Goal: Task Accomplishment & Management: Use online tool/utility

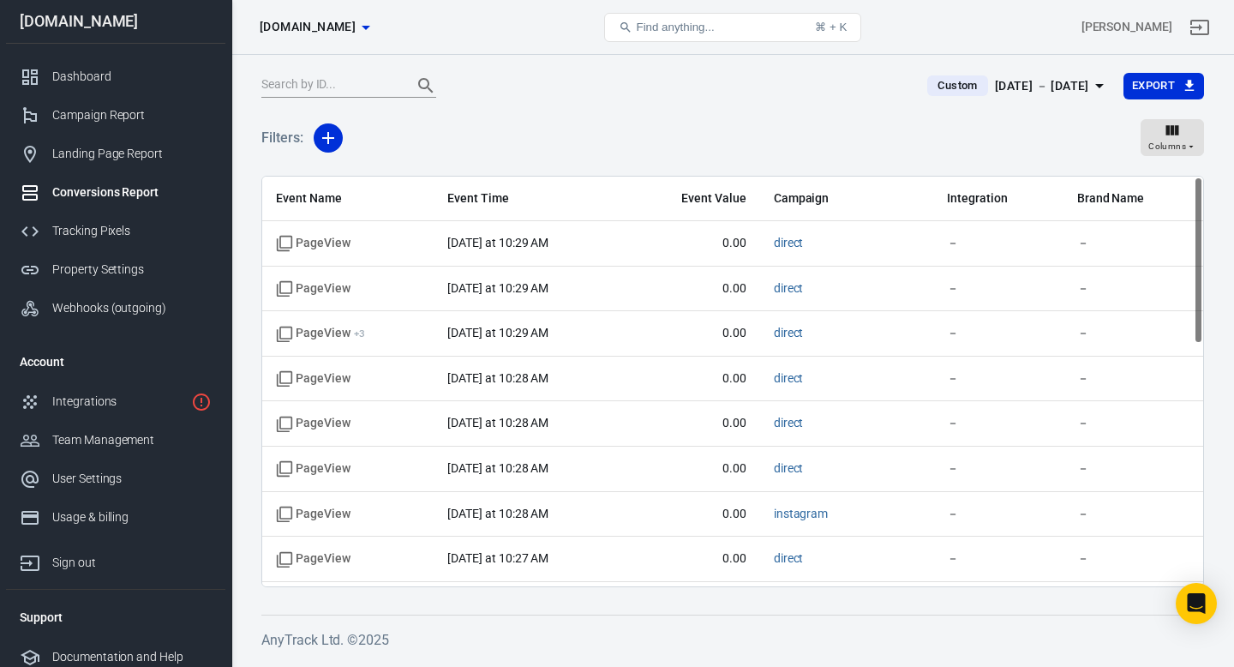
click at [125, 187] on div "Conversions Report" at bounding box center [131, 192] width 159 height 18
click at [92, 411] on link "Integrations" at bounding box center [115, 401] width 219 height 39
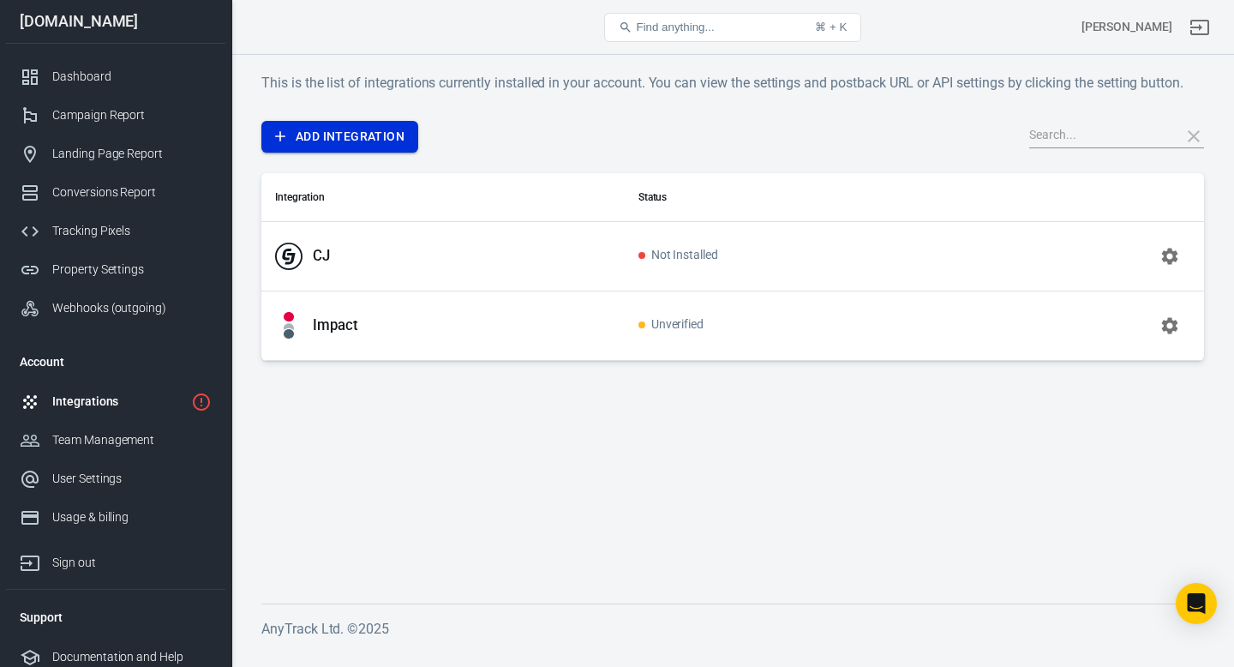
click at [363, 138] on link "Add Integration" at bounding box center [339, 137] width 157 height 32
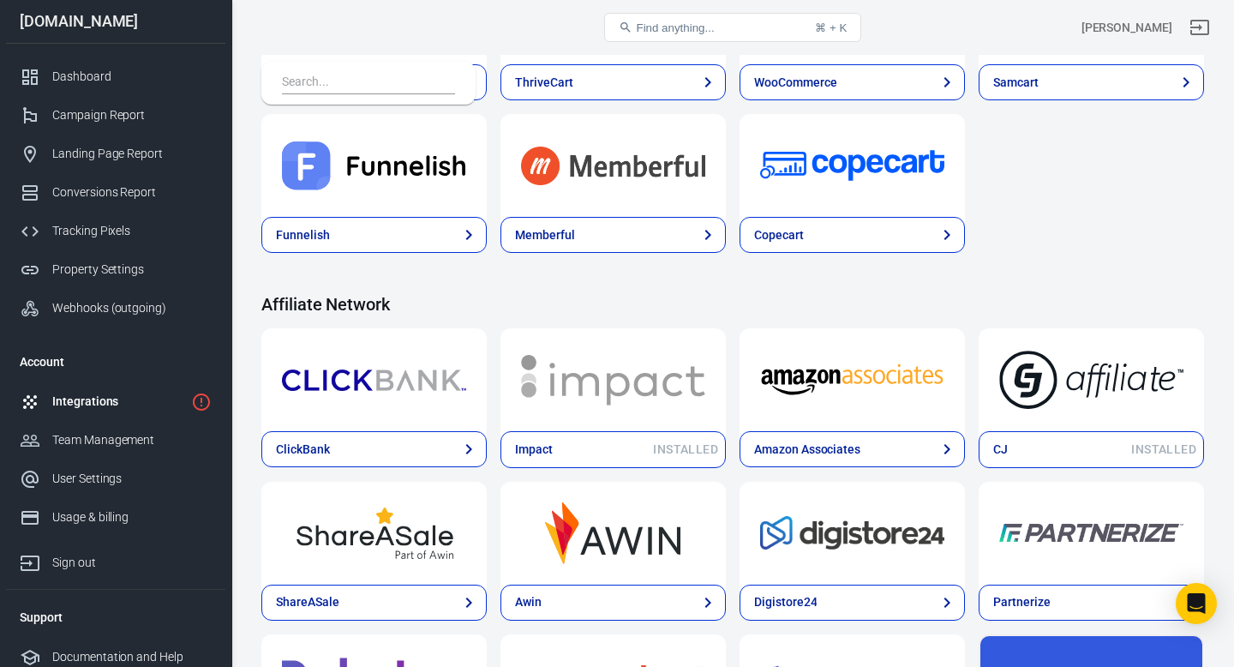
scroll to position [344, 0]
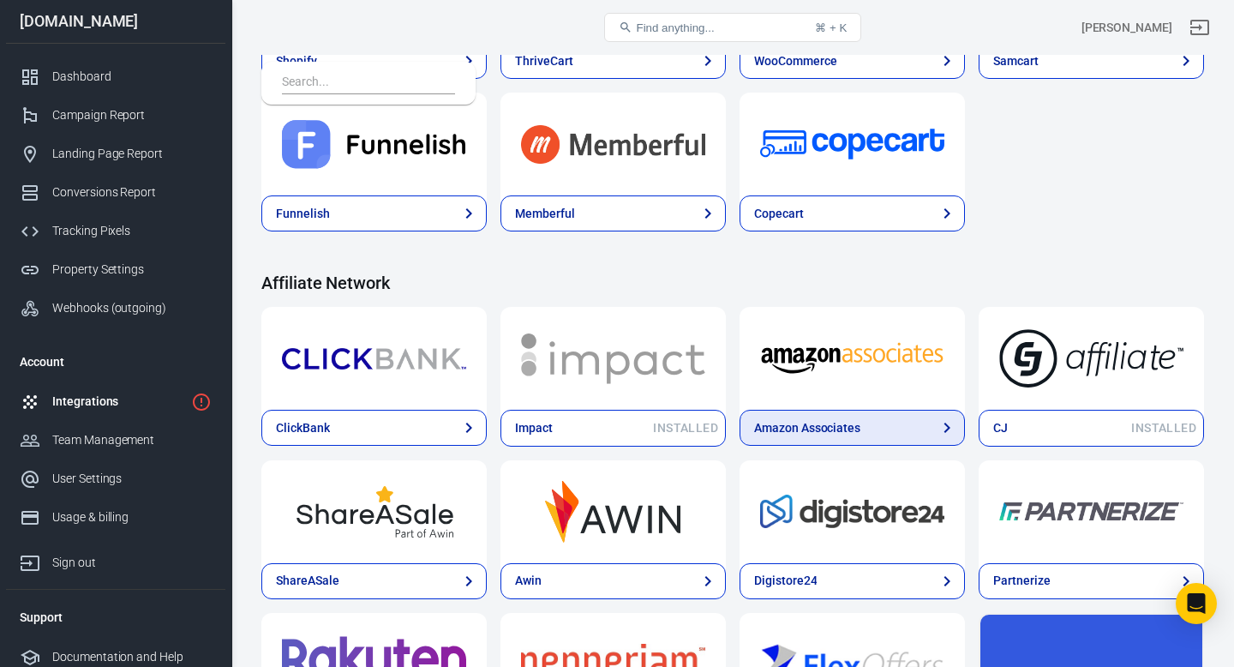
click at [836, 423] on div "Amazon Associates" at bounding box center [807, 428] width 106 height 18
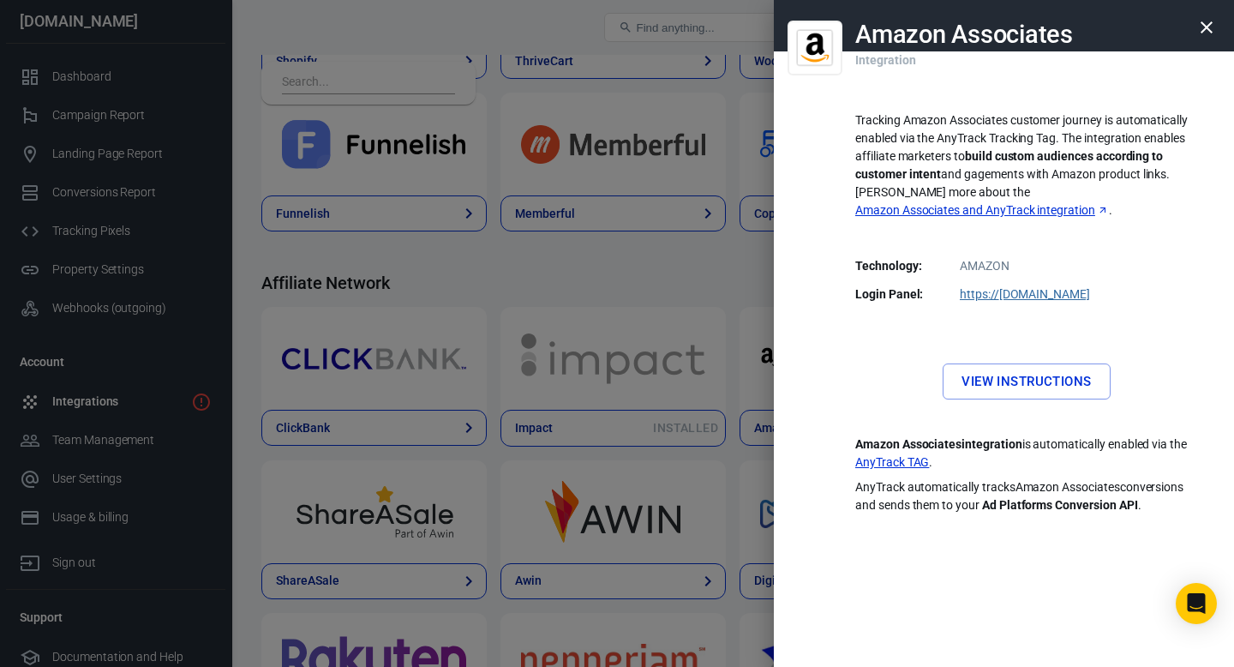
click at [1034, 369] on link "View Instructions" at bounding box center [1026, 381] width 167 height 36
click at [1050, 287] on link "https:// [DOMAIN_NAME]" at bounding box center [1025, 294] width 130 height 14
click at [1044, 363] on link "View Instructions" at bounding box center [1026, 381] width 167 height 36
click at [1205, 27] on icon "button" at bounding box center [1207, 27] width 21 height 21
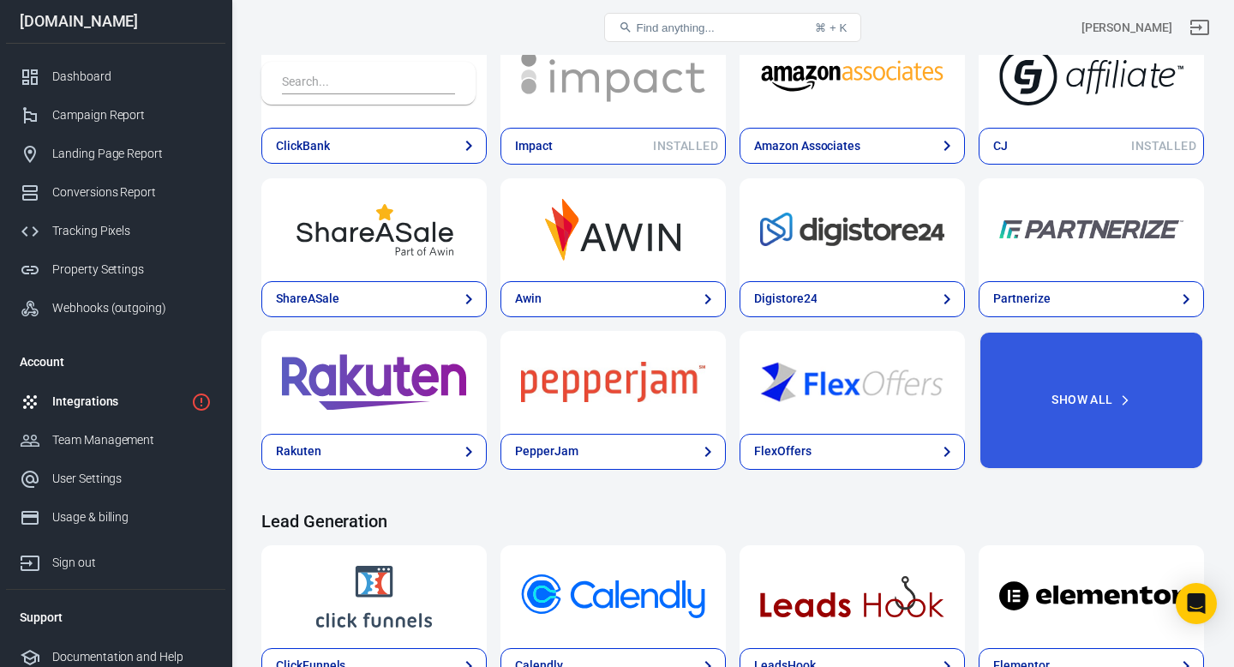
scroll to position [642, 0]
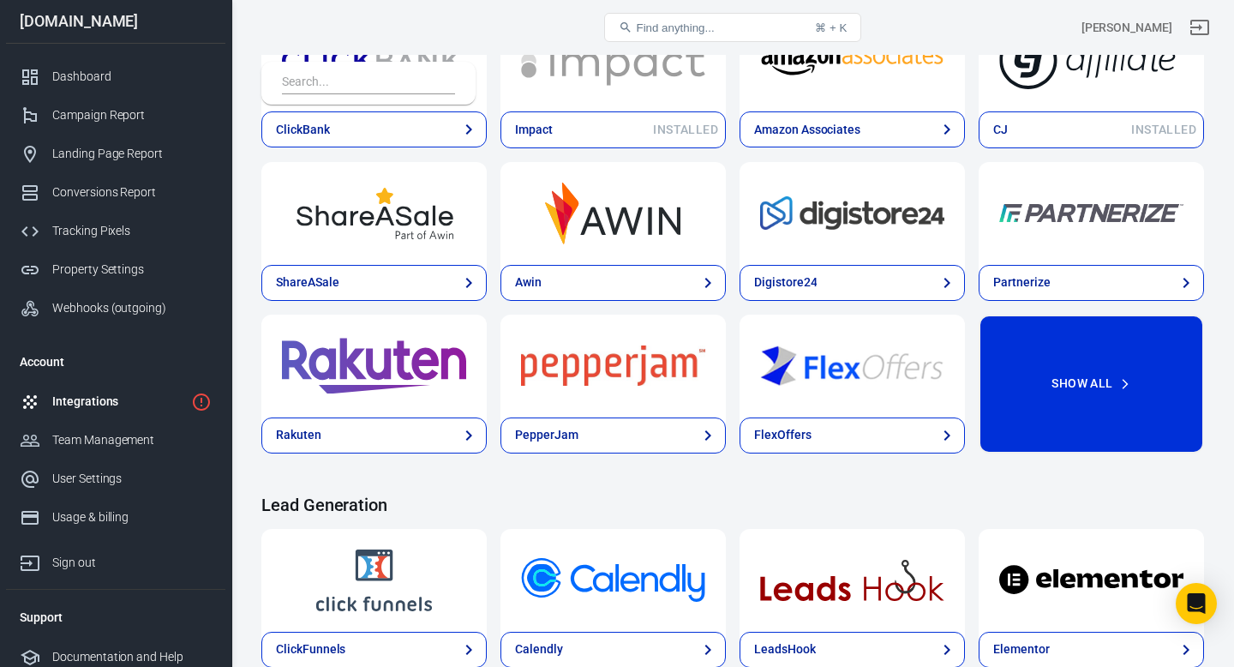
click at [1086, 390] on button "Show All" at bounding box center [1091, 384] width 225 height 139
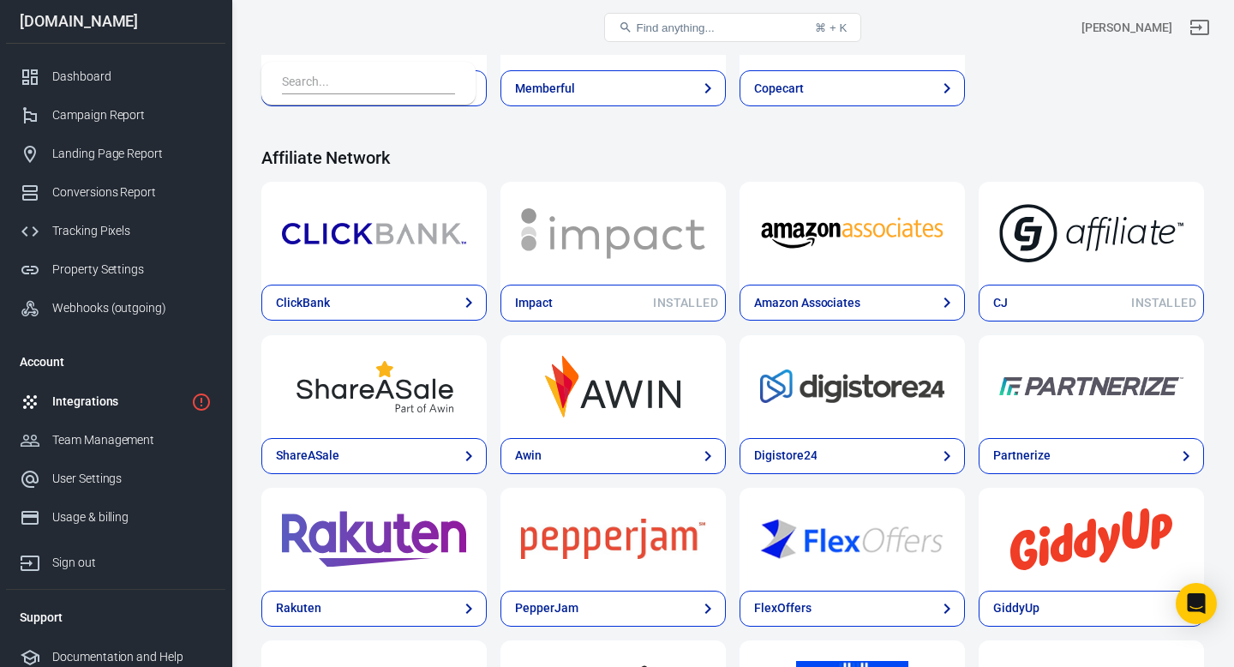
scroll to position [474, 0]
